Goal: Check status: Check status

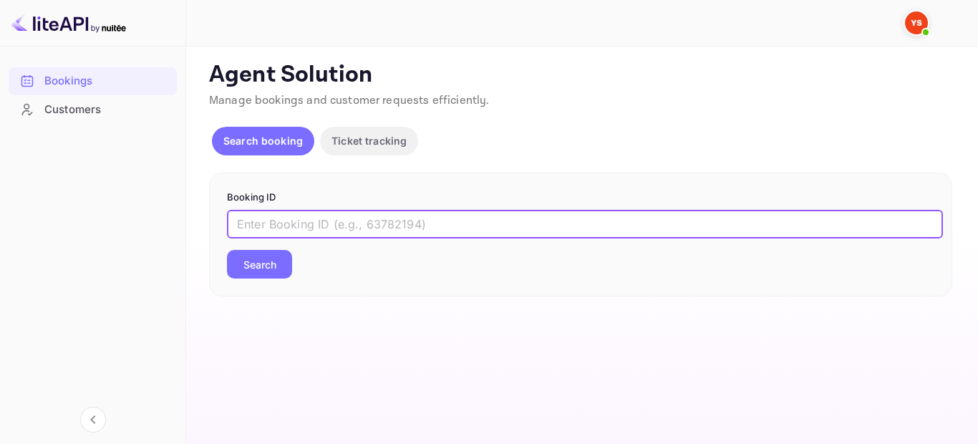
click at [376, 221] on input "text" at bounding box center [585, 224] width 716 height 29
paste input "9825933"
type input "9825933"
click at [255, 261] on button "Search" at bounding box center [259, 264] width 65 height 29
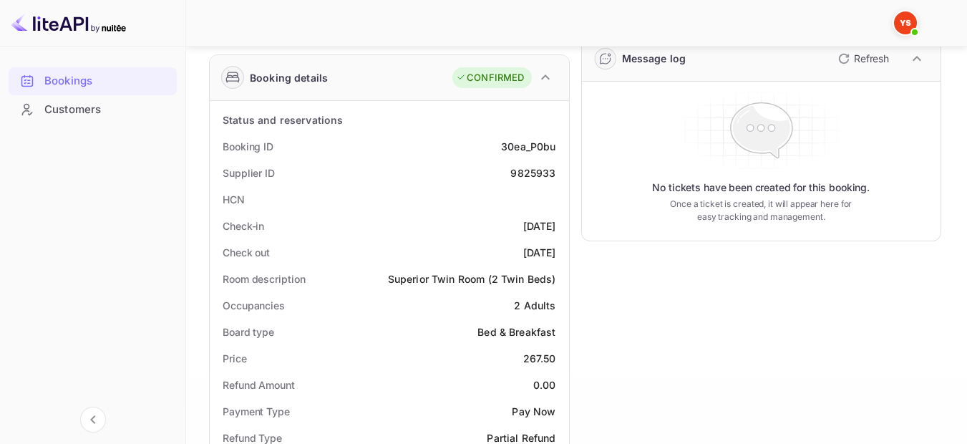
scroll to position [72, 0]
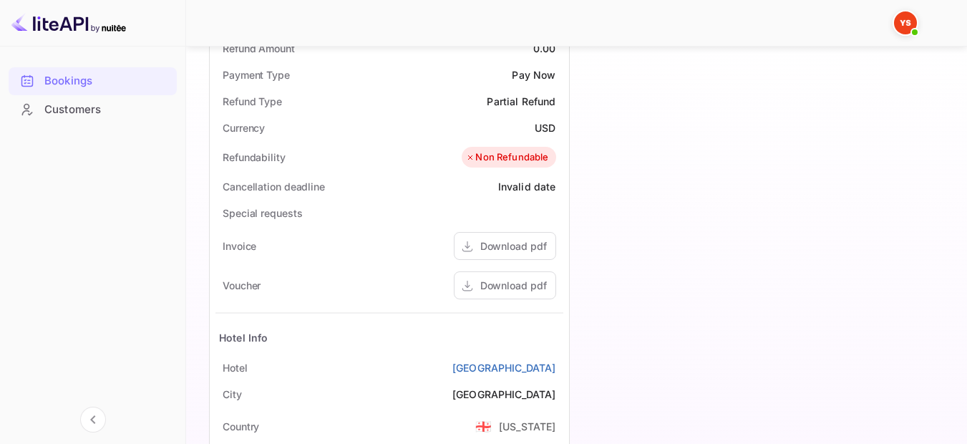
scroll to position [709, 0]
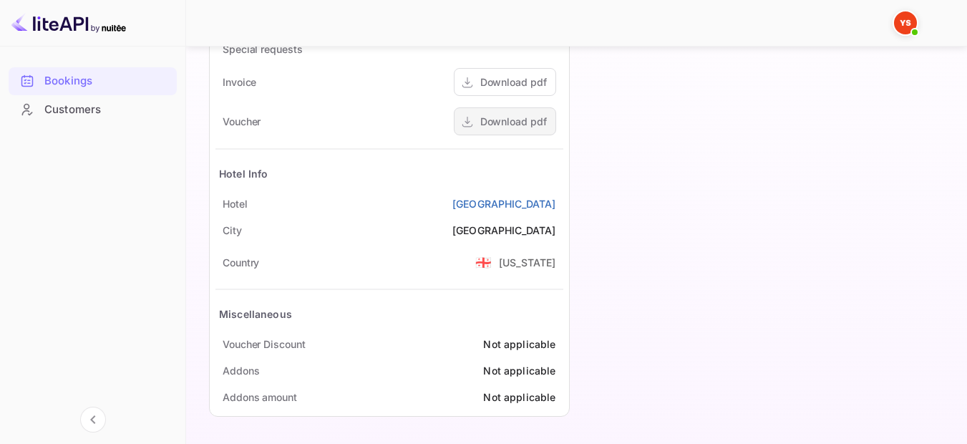
click at [517, 118] on div "Download pdf" at bounding box center [513, 121] width 67 height 15
